Goal: Task Accomplishment & Management: Complete application form

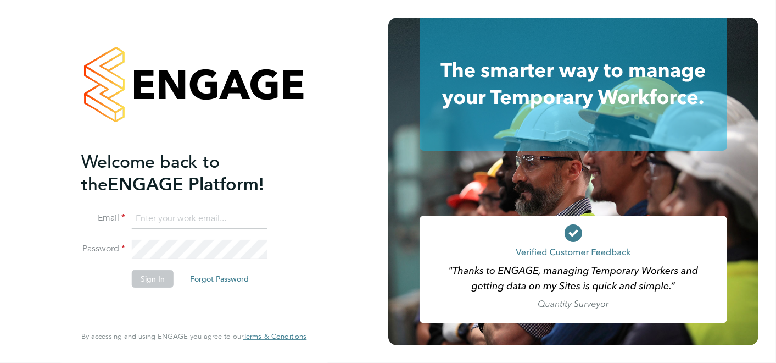
click at [153, 216] on input at bounding box center [200, 219] width 136 height 20
type input "bartonjay2001@aol.com"
click at [148, 276] on button "Sign In" at bounding box center [153, 279] width 42 height 18
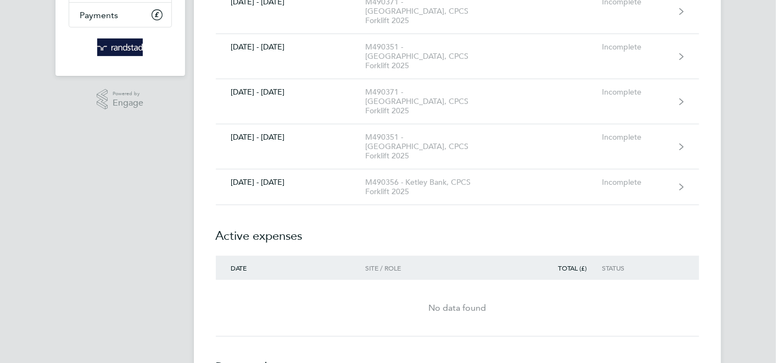
scroll to position [183, 0]
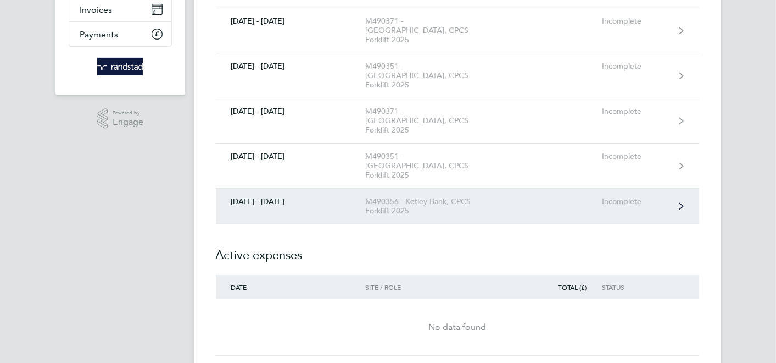
click at [275, 197] on div "[DATE] - [DATE]" at bounding box center [291, 201] width 150 height 9
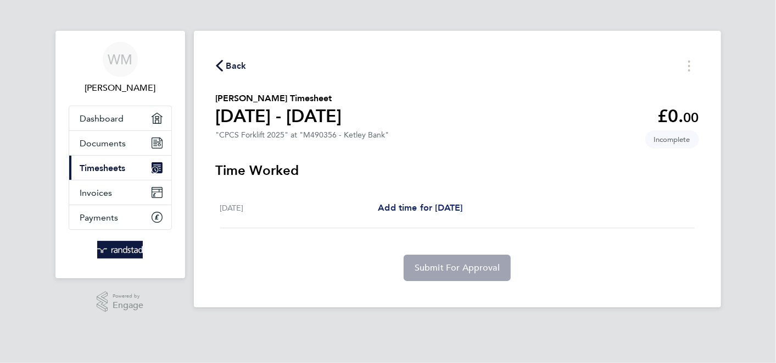
click at [434, 207] on span "Add time for [DATE]" at bounding box center [420, 207] width 85 height 10
select select "60"
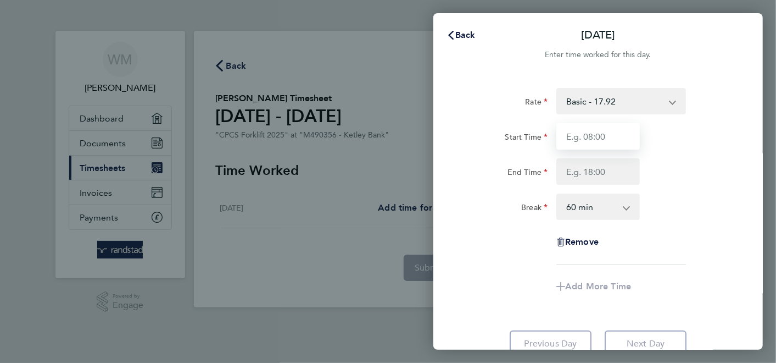
click at [616, 135] on input "Start Time" at bounding box center [599, 136] width 84 height 26
click at [568, 130] on input "7.30" at bounding box center [599, 136] width 84 height 26
type input "07:30"
click at [655, 183] on div "End Time" at bounding box center [598, 171] width 277 height 26
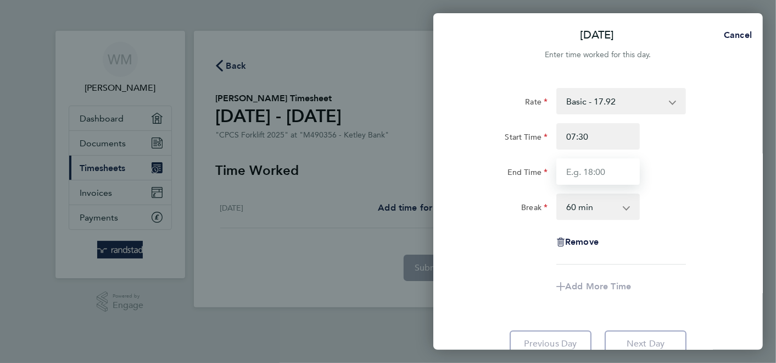
click at [600, 173] on input "End Time" at bounding box center [599, 171] width 84 height 26
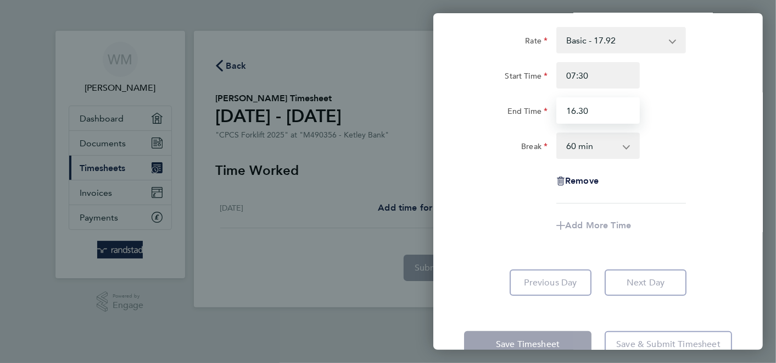
scroll to position [89, 0]
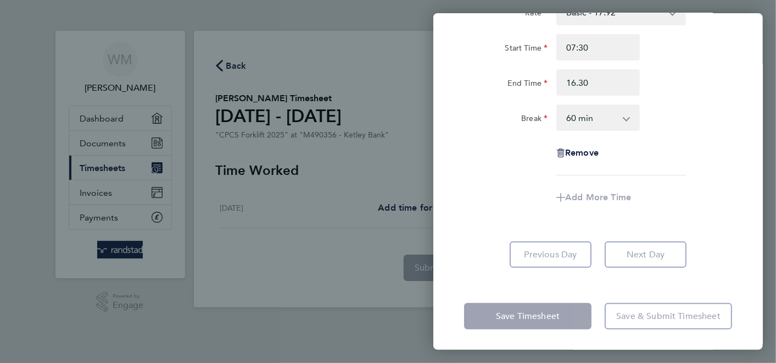
type input "16:30"
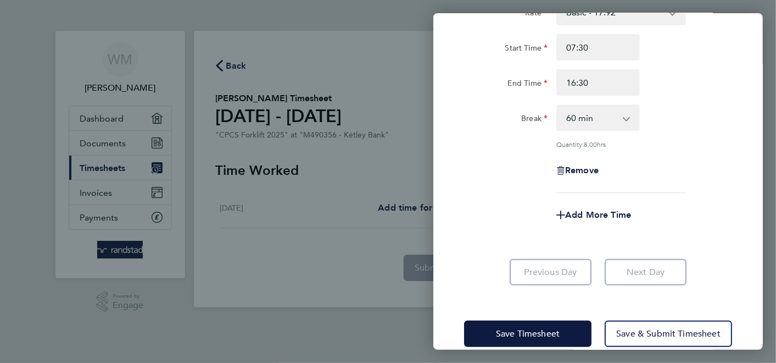
click at [509, 323] on app-form-button "Save Timesheet" at bounding box center [531, 333] width 134 height 26
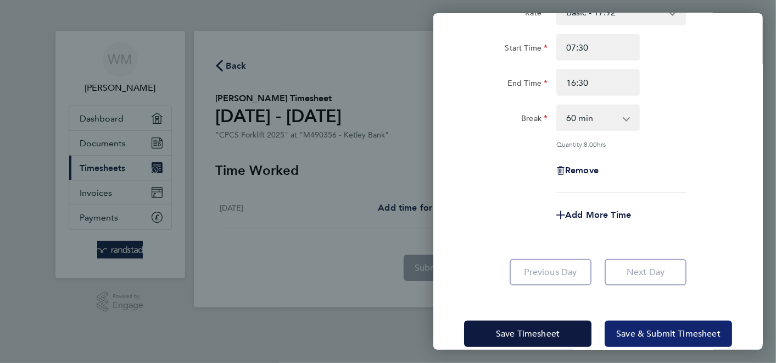
click at [679, 330] on span "Save & Submit Timesheet" at bounding box center [668, 333] width 104 height 11
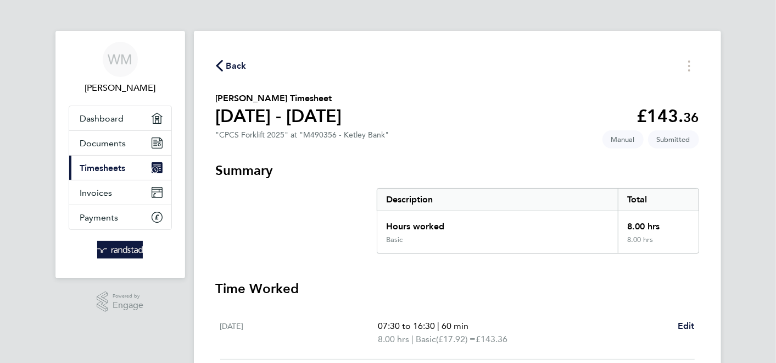
click at [92, 163] on span "Timesheets" at bounding box center [103, 168] width 46 height 10
